Goal: Information Seeking & Learning: Learn about a topic

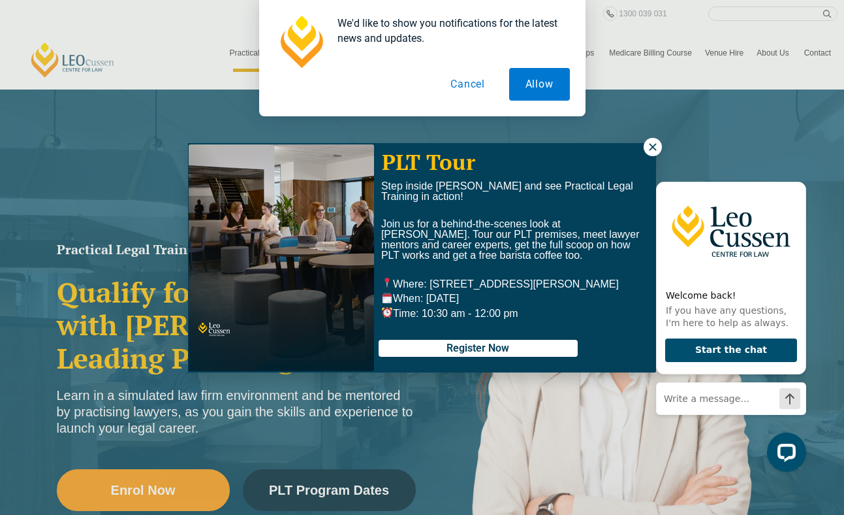
click at [475, 93] on button "Cancel" at bounding box center [467, 84] width 67 height 33
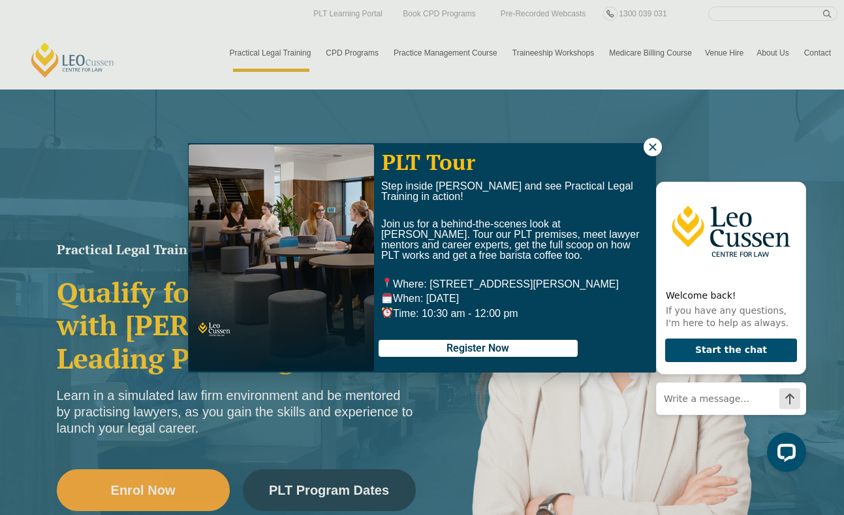
click at [596, 142] on icon at bounding box center [653, 147] width 12 height 12
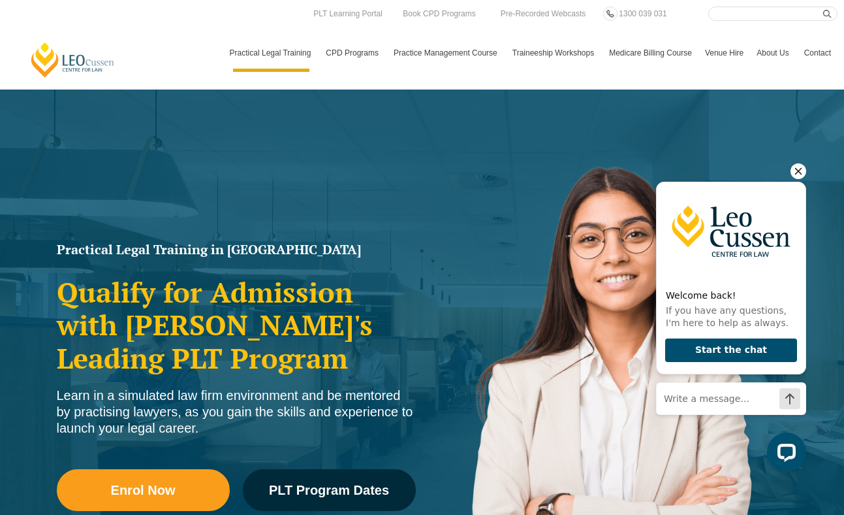
click at [596, 168] on icon "Hide greeting" at bounding box center [799, 171] width 16 height 16
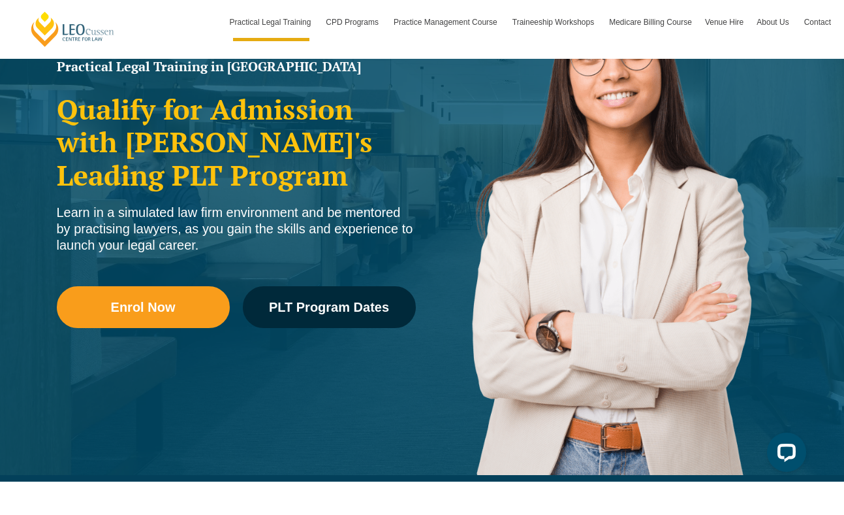
scroll to position [196, 0]
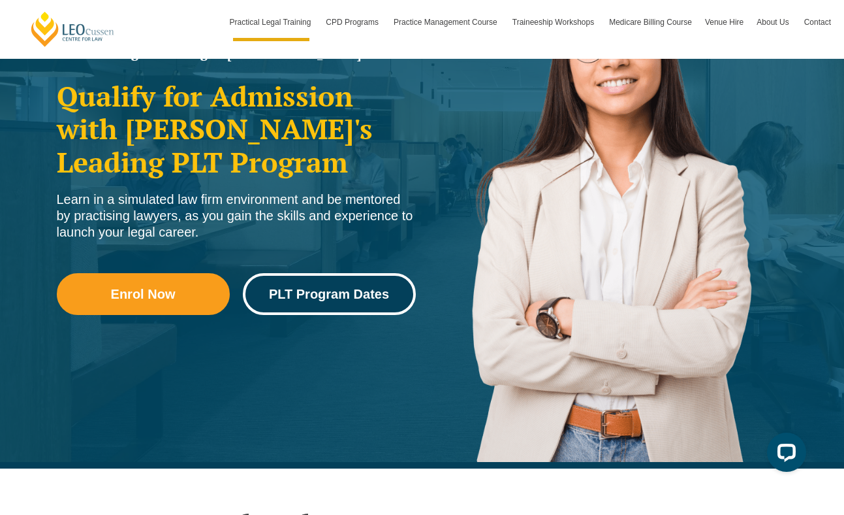
click at [334, 307] on link "PLT Program Dates" at bounding box center [329, 294] width 173 height 42
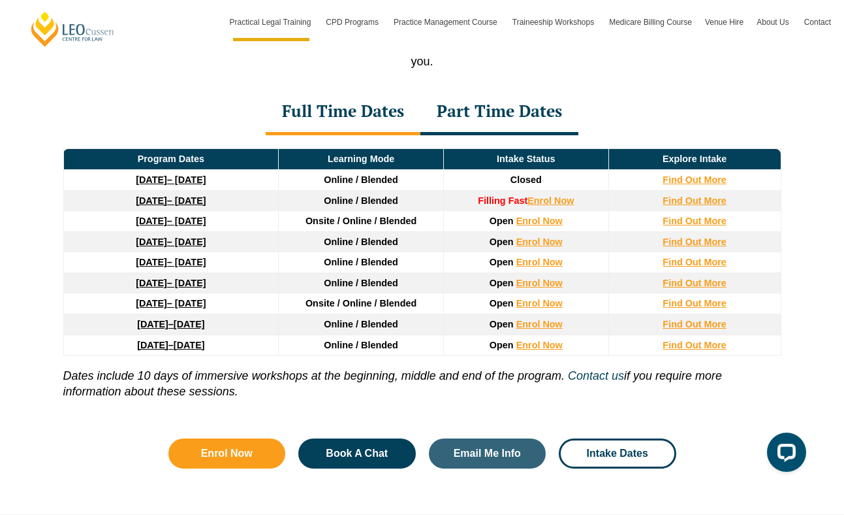
scroll to position [1777, 0]
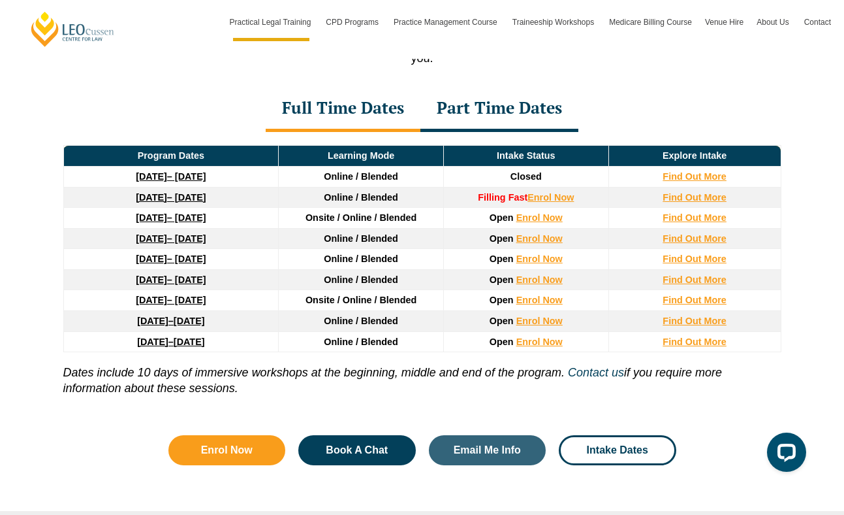
click at [175, 212] on link "27 January 2026 – 12 June 2026" at bounding box center [171, 217] width 70 height 10
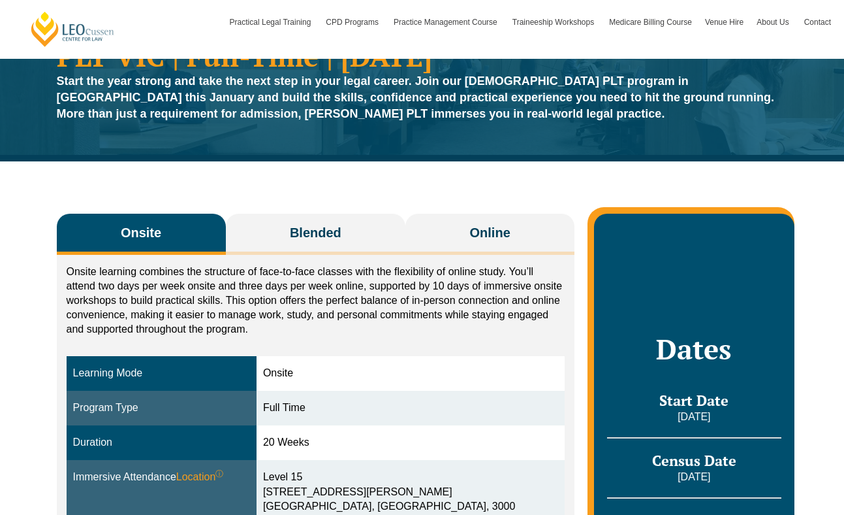
scroll to position [106, 0]
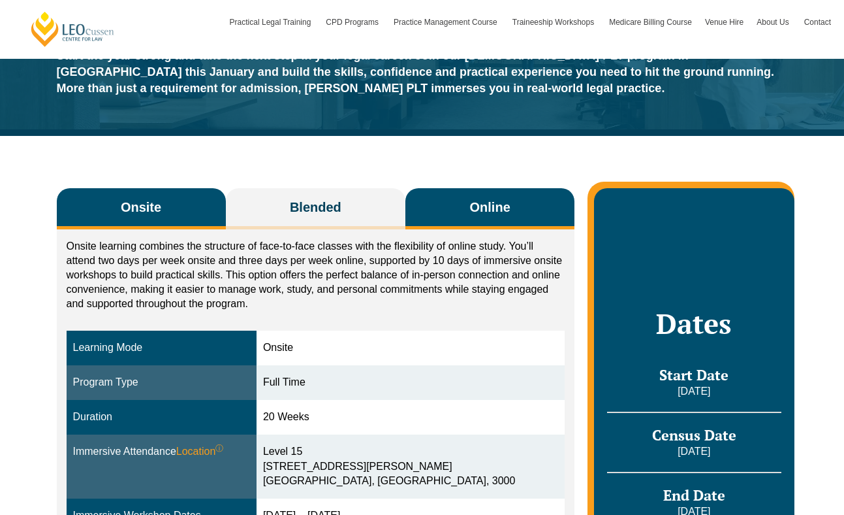
click at [479, 206] on span "Online" at bounding box center [490, 207] width 40 height 18
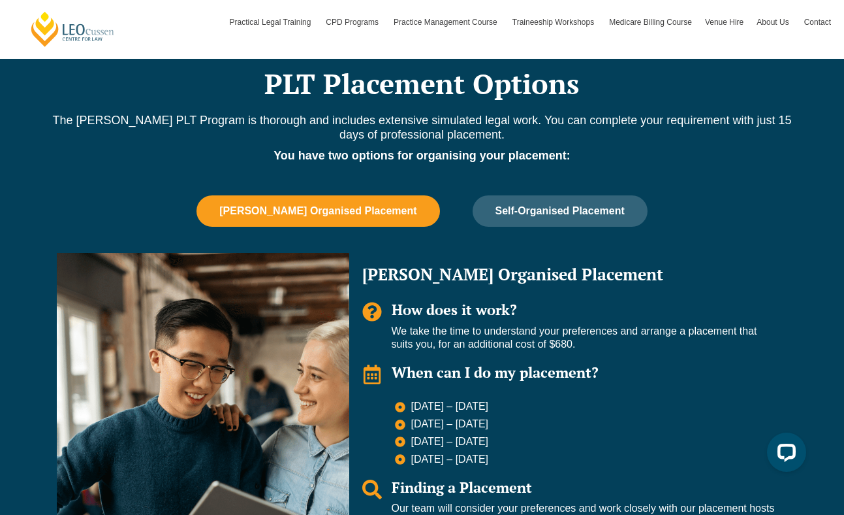
scroll to position [808, 0]
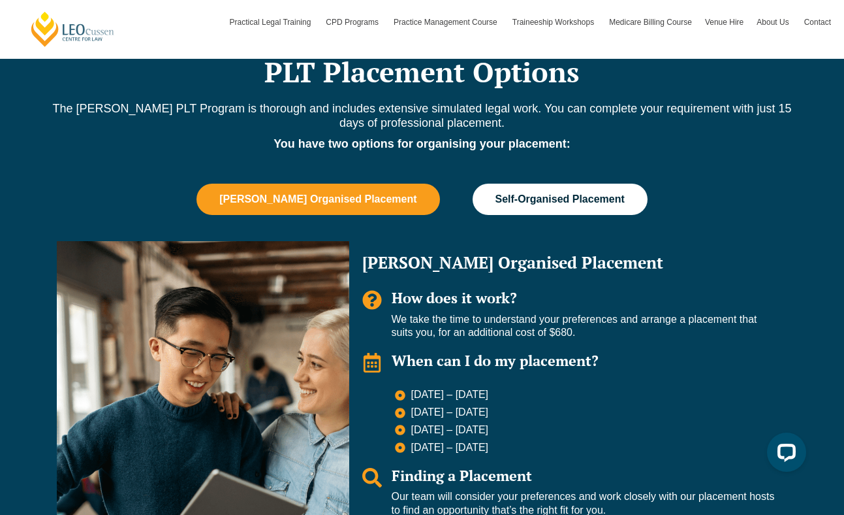
click at [542, 207] on button "Self-Organised Placement" at bounding box center [560, 198] width 175 height 31
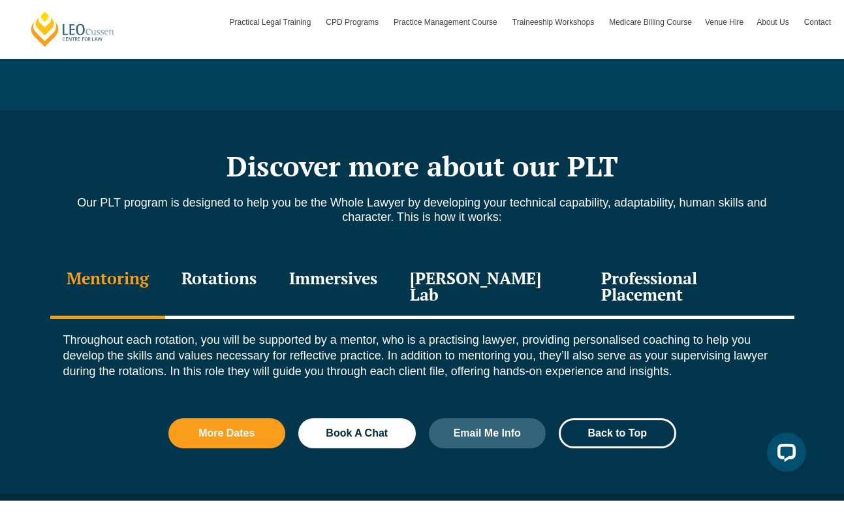
scroll to position [1320, 0]
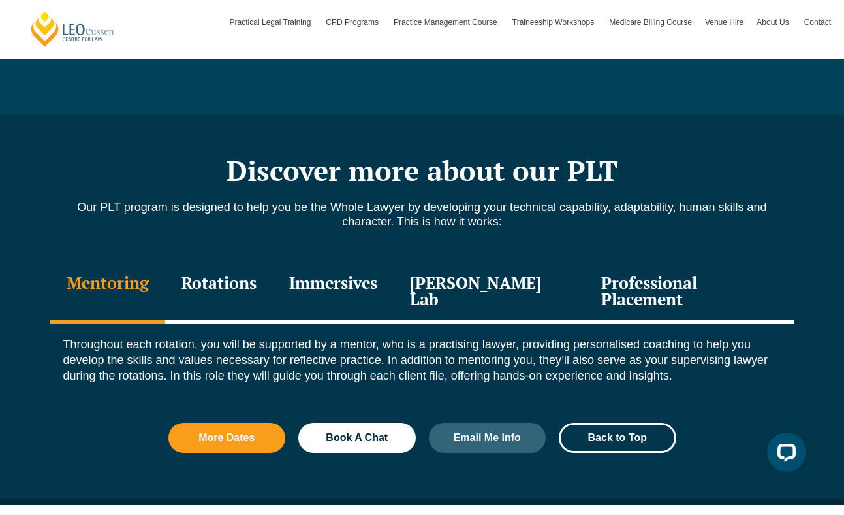
click at [694, 279] on div "Professional Placement" at bounding box center [689, 292] width 209 height 62
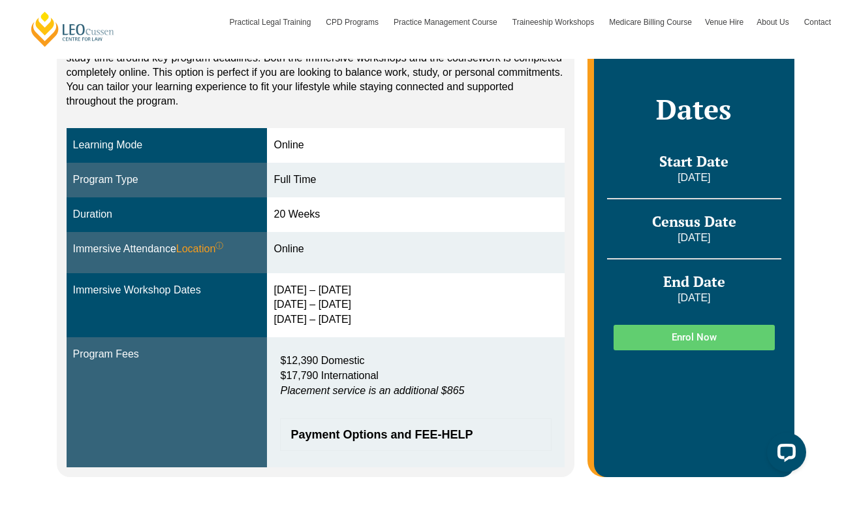
scroll to position [309, 0]
